Goal: Communication & Community: Answer question/provide support

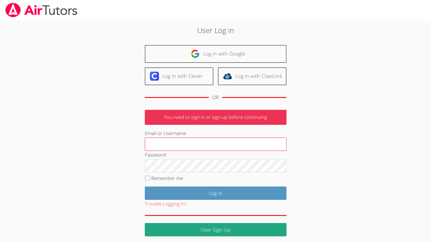
click at [179, 141] on input "Email or Username" at bounding box center [216, 145] width 142 height 14
type input "melissaobichukwu11@gmail.com"
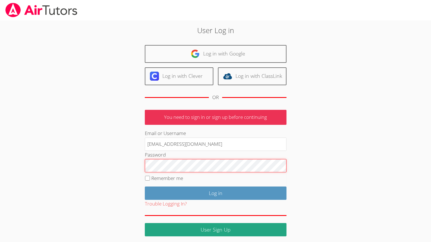
click at [145, 187] on input "Log in" at bounding box center [216, 193] width 142 height 13
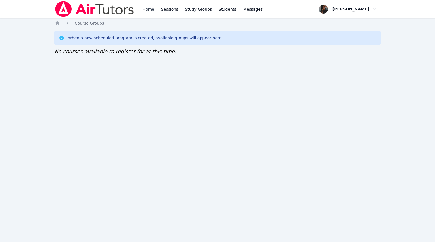
click at [147, 14] on link "Home" at bounding box center [148, 9] width 14 height 18
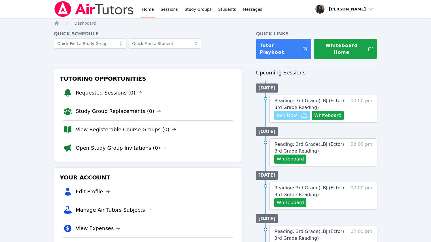
click at [278, 112] on span "Join Now" at bounding box center [287, 115] width 20 height 7
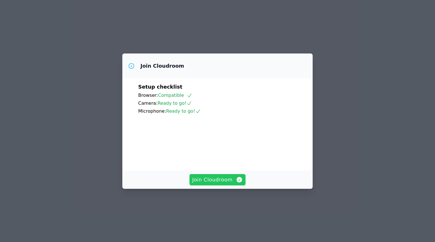
click at [220, 184] on span "Join Cloudroom" at bounding box center [217, 180] width 51 height 8
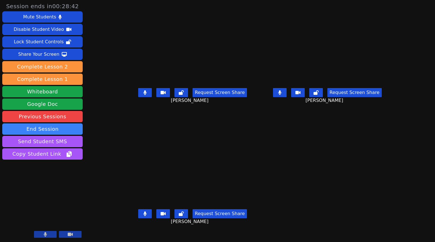
click at [287, 97] on button at bounding box center [280, 92] width 14 height 9
click at [138, 97] on button at bounding box center [145, 92] width 14 height 9
click at [138, 218] on button at bounding box center [145, 213] width 14 height 9
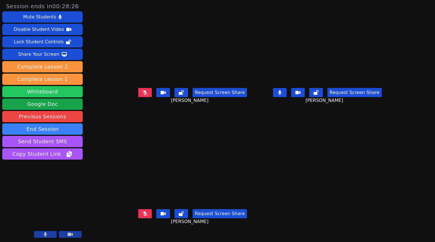
click at [64, 94] on button "Whiteboard" at bounding box center [42, 91] width 80 height 11
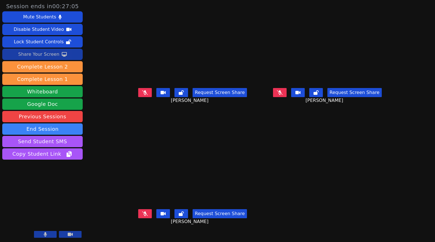
click at [26, 56] on div "Share Your Screen" at bounding box center [38, 54] width 41 height 9
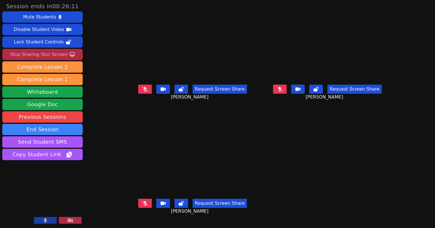
click at [47, 222] on icon at bounding box center [45, 220] width 3 height 5
click at [44, 219] on icon at bounding box center [46, 220] width 6 height 5
click at [48, 53] on div "Stop Sharing Your Screen" at bounding box center [38, 54] width 57 height 9
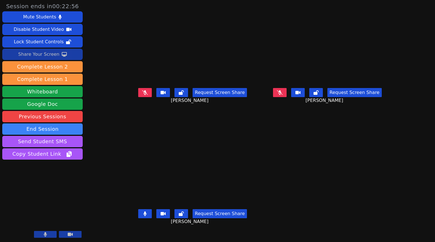
click at [144, 216] on icon at bounding box center [145, 214] width 3 height 5
click at [281, 95] on icon at bounding box center [279, 92] width 3 height 5
click at [142, 95] on icon at bounding box center [145, 92] width 6 height 5
drag, startPoint x: 126, startPoint y: 97, endPoint x: 124, endPoint y: 103, distance: 6.4
click at [138, 97] on button at bounding box center [145, 92] width 14 height 9
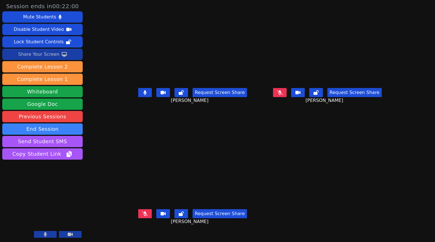
click at [138, 97] on button at bounding box center [145, 92] width 14 height 9
drag, startPoint x: 128, startPoint y: 86, endPoint x: 278, endPoint y: 256, distance: 226.4
click at [278, 242] on html "Session ends in 00:21:43 Mute Students Disable Student Video Lock Student Contr…" at bounding box center [217, 121] width 435 height 242
click at [138, 218] on button at bounding box center [145, 213] width 14 height 9
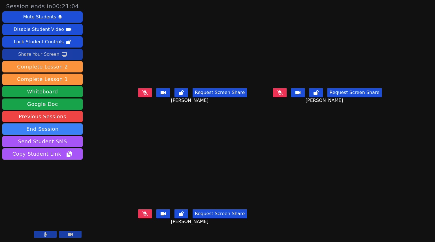
click at [138, 218] on button at bounding box center [145, 213] width 14 height 9
click at [143, 216] on icon at bounding box center [144, 214] width 3 height 5
click at [138, 97] on button at bounding box center [145, 92] width 14 height 9
click at [50, 236] on button at bounding box center [45, 234] width 23 height 7
click at [40, 236] on button at bounding box center [45, 234] width 23 height 7
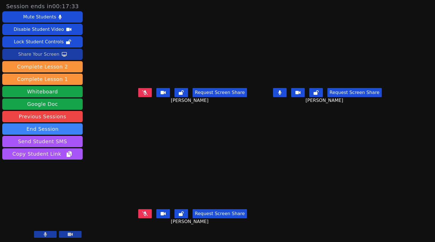
click at [287, 97] on button at bounding box center [280, 92] width 14 height 9
click at [138, 218] on button at bounding box center [145, 213] width 14 height 9
click at [62, 53] on icon at bounding box center [64, 54] width 5 height 5
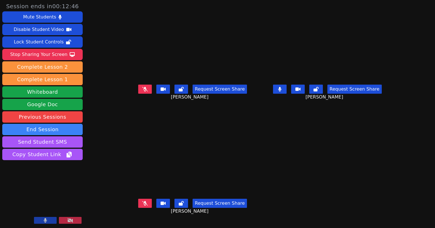
click at [287, 94] on button at bounding box center [280, 88] width 14 height 9
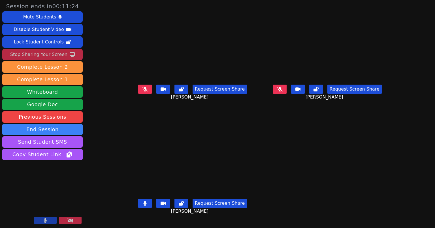
click at [56, 58] on div "Stop Sharing Your Screen" at bounding box center [38, 54] width 57 height 9
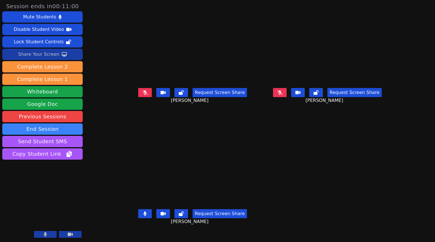
click at [45, 54] on div "Share Your Screen" at bounding box center [38, 54] width 41 height 9
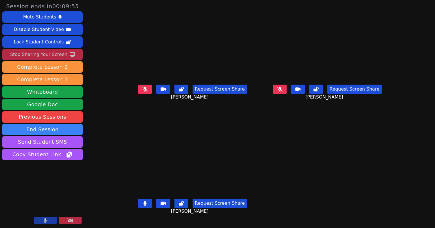
click at [138, 203] on button at bounding box center [145, 202] width 14 height 9
click at [282, 91] on icon at bounding box center [279, 89] width 3 height 5
click at [143, 205] on icon at bounding box center [144, 203] width 3 height 5
click at [142, 205] on icon at bounding box center [145, 203] width 6 height 5
click at [138, 88] on div "Request Screen Share MIAALIYANAH NIETO" at bounding box center [193, 93] width 130 height 23
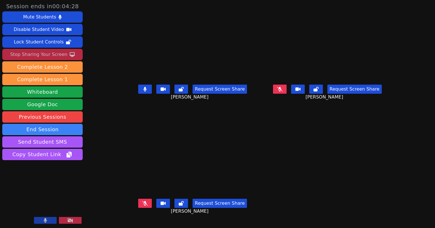
click at [138, 92] on button at bounding box center [145, 88] width 14 height 9
click at [138, 203] on button at bounding box center [145, 202] width 14 height 9
click at [138, 202] on button at bounding box center [145, 202] width 14 height 9
click at [138, 203] on button at bounding box center [145, 202] width 14 height 9
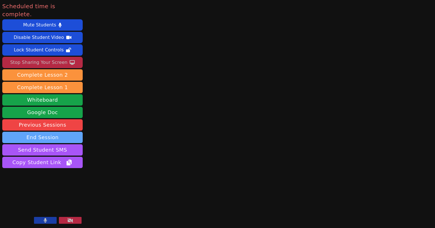
click at [44, 131] on button "End Session" at bounding box center [42, 136] width 80 height 11
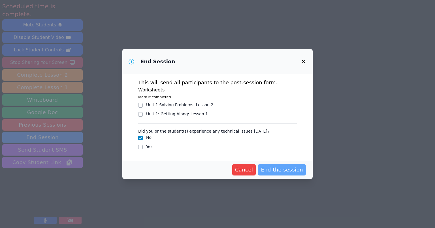
click at [295, 173] on span "End the session" at bounding box center [282, 169] width 42 height 8
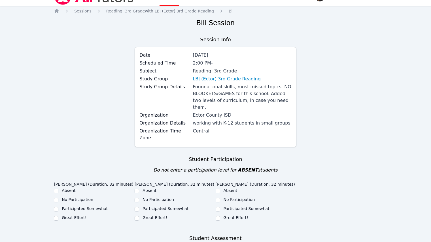
scroll to position [113, 0]
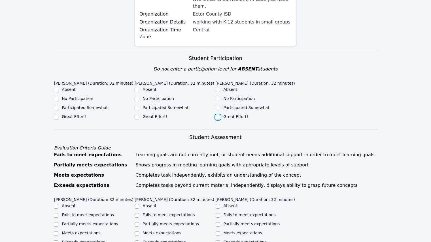
click at [219, 115] on input "Great Effort!" at bounding box center [218, 117] width 5 height 5
checkbox input "true"
click at [138, 115] on input "Great Effort!" at bounding box center [137, 117] width 5 height 5
checkbox input "true"
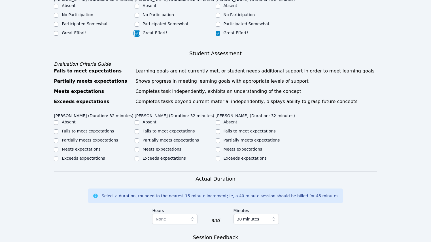
scroll to position [170, 0]
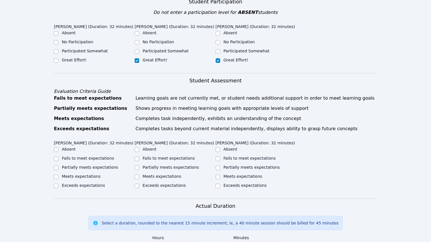
click at [53, 46] on div "Home Sessions Study Groups Students Messages Open user menu Melissa Obichukwu O…" at bounding box center [215, 139] width 431 height 618
click at [55, 58] on input "Great Effort!" at bounding box center [56, 60] width 5 height 5
checkbox input "true"
click at [57, 184] on input "Exceeds expectations" at bounding box center [56, 186] width 5 height 5
checkbox input "true"
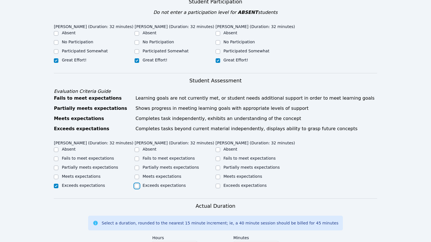
click at [137, 184] on input "Exceeds expectations" at bounding box center [137, 186] width 5 height 5
checkbox input "true"
click at [217, 184] on input "Exceeds expectations" at bounding box center [218, 186] width 5 height 5
checkbox input "true"
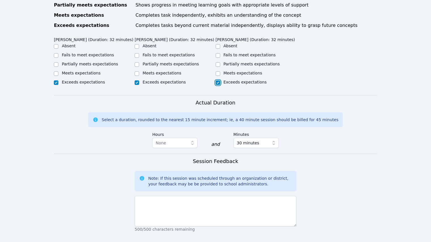
scroll to position [283, 0]
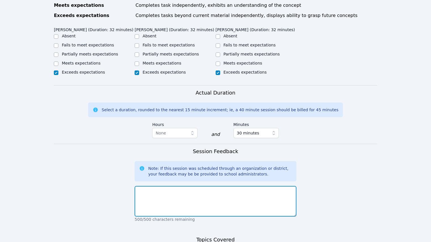
click at [197, 186] on textarea at bounding box center [216, 201] width 162 height 31
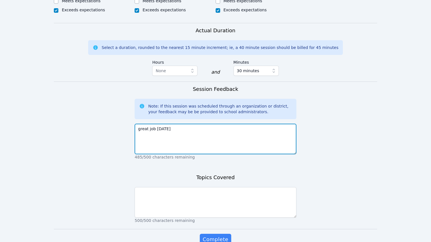
scroll to position [346, 0]
type textarea "great job today"
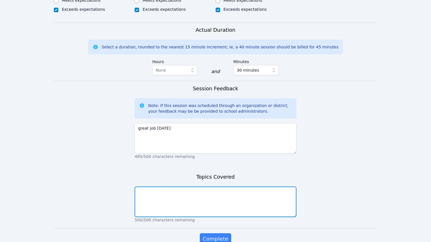
click at [233, 192] on textarea at bounding box center [216, 202] width 162 height 31
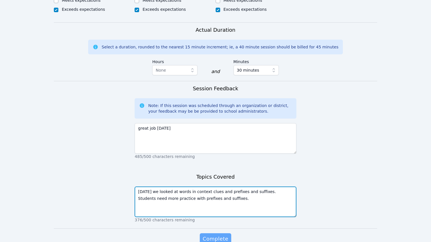
type textarea "Today we looked at words in context clues and prefixes and suffixes. Students n…"
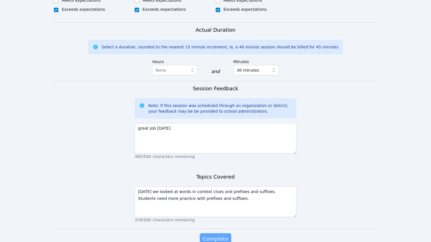
click at [211, 235] on span "Complete" at bounding box center [216, 239] width 26 height 8
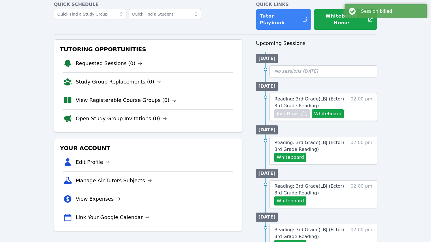
scroll to position [57, 0]
